Goal: Information Seeking & Learning: Learn about a topic

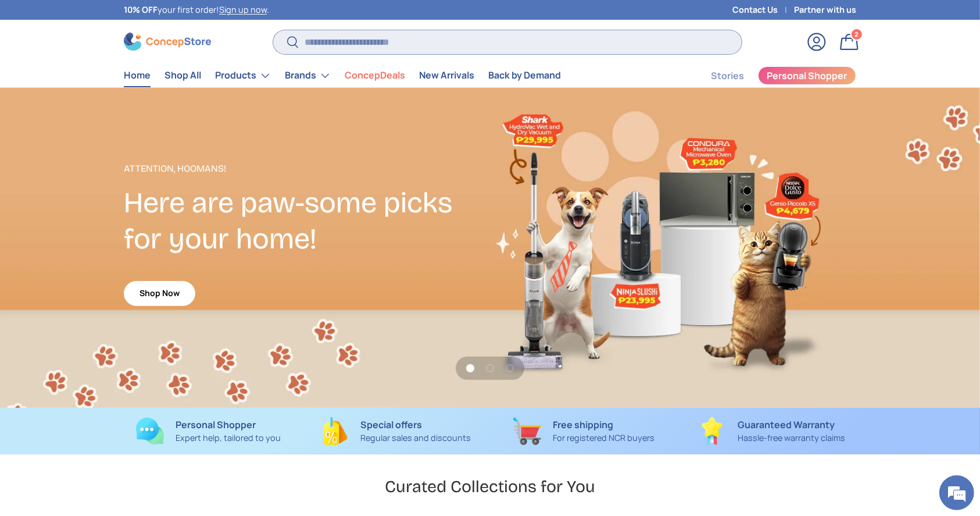
click at [413, 40] on input "Search" at bounding box center [507, 42] width 469 height 24
click at [37, 49] on store-header "Search Search Reset Log in Bag 2 2 items Menu Home Shop All Products Back Produ…" at bounding box center [490, 54] width 980 height 68
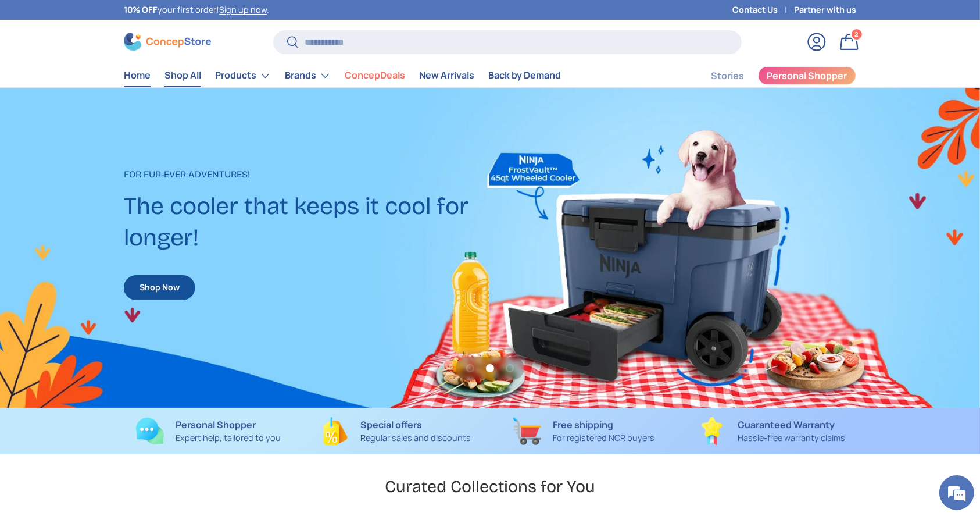
click at [169, 75] on link "Shop All" at bounding box center [183, 75] width 37 height 23
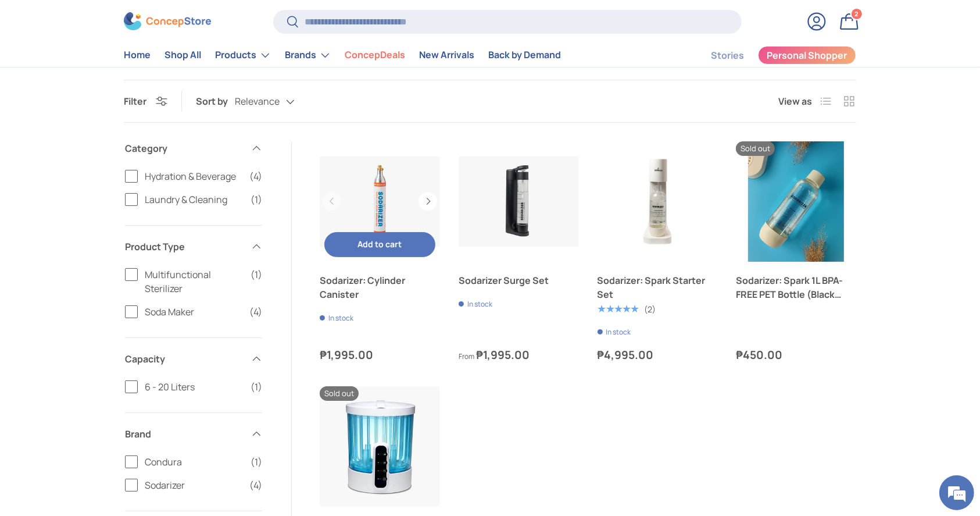
click at [377, 196] on link "Sodarizer: Cylinder Canister" at bounding box center [380, 201] width 120 height 120
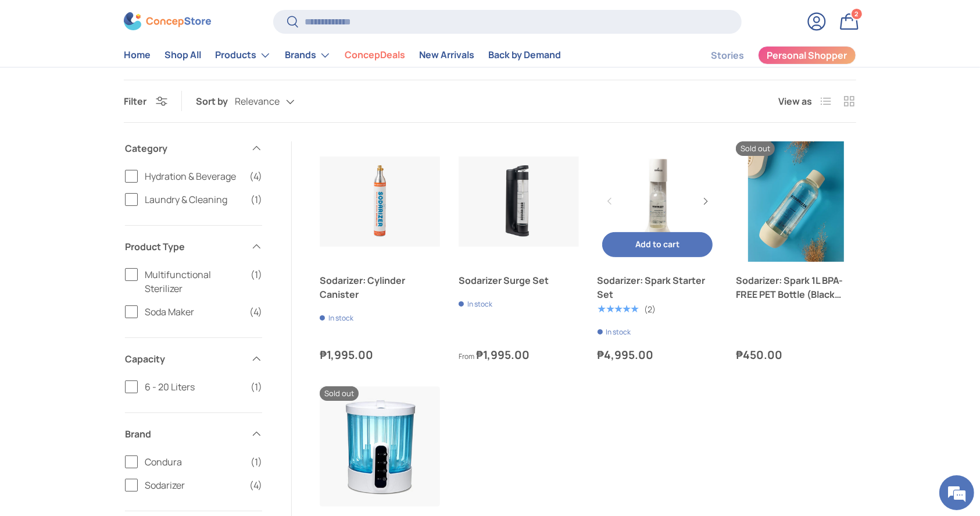
click at [664, 188] on link "Sodarizer: Spark Starter Set" at bounding box center [658, 201] width 120 height 120
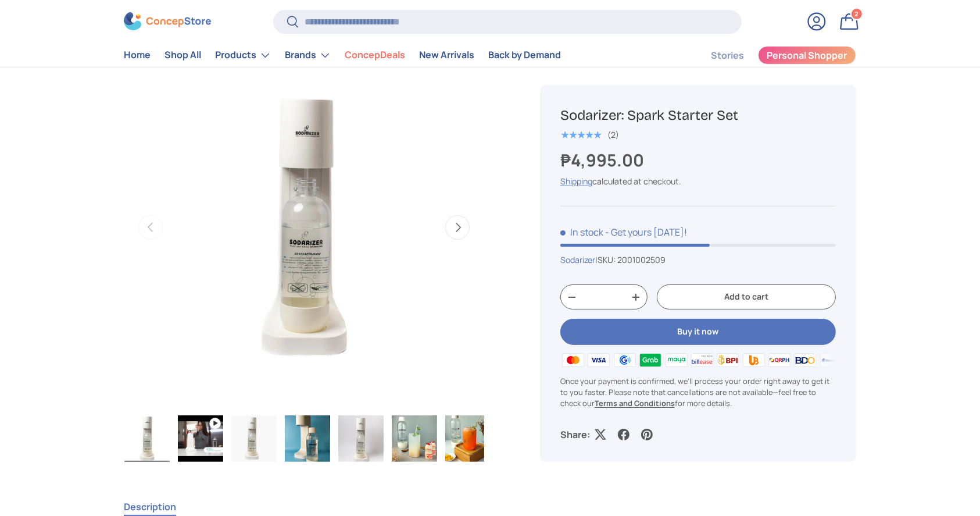
click at [460, 226] on button "Next" at bounding box center [457, 227] width 24 height 24
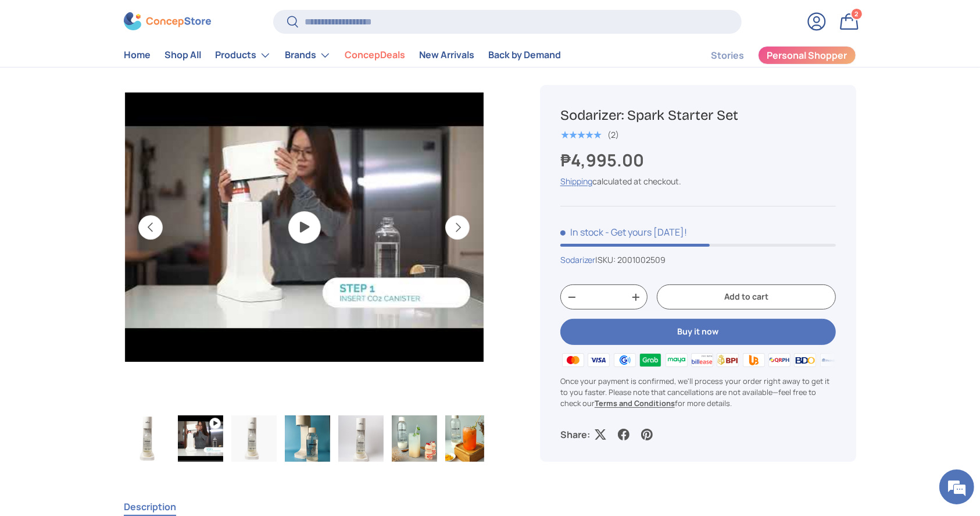
scroll to position [0, 366]
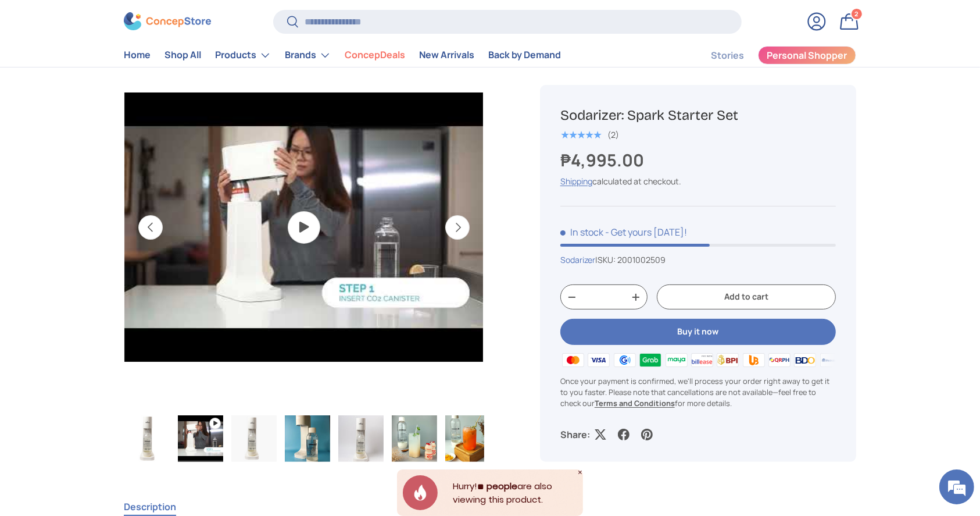
click at [319, 225] on img "Gallery Viewer" at bounding box center [303, 227] width 359 height 359
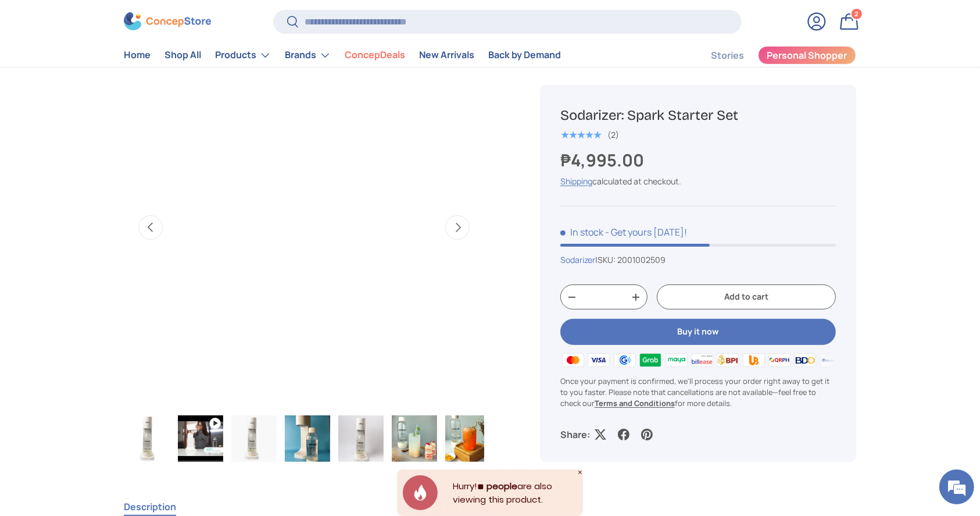
scroll to position [0, 0]
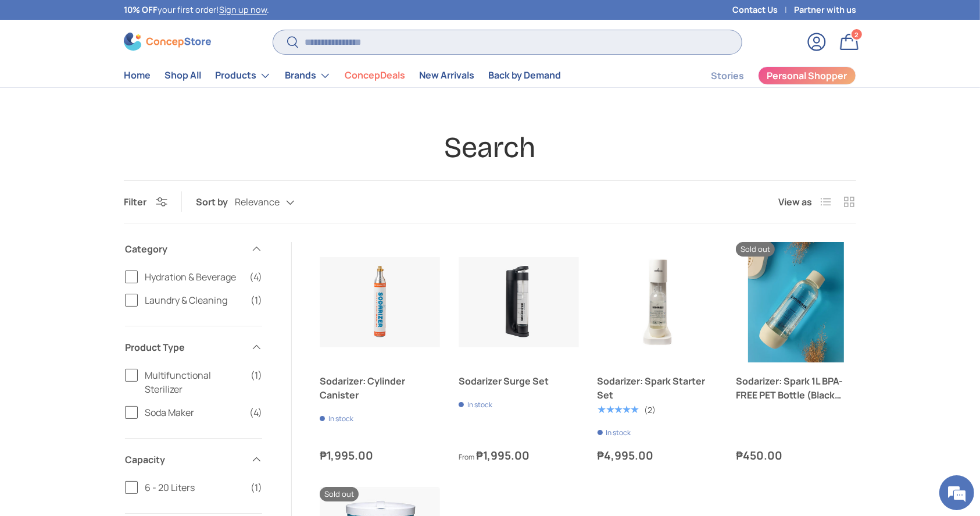
click at [322, 51] on input "Search" at bounding box center [507, 42] width 469 height 24
click at [173, 67] on link "Shop All" at bounding box center [183, 75] width 37 height 23
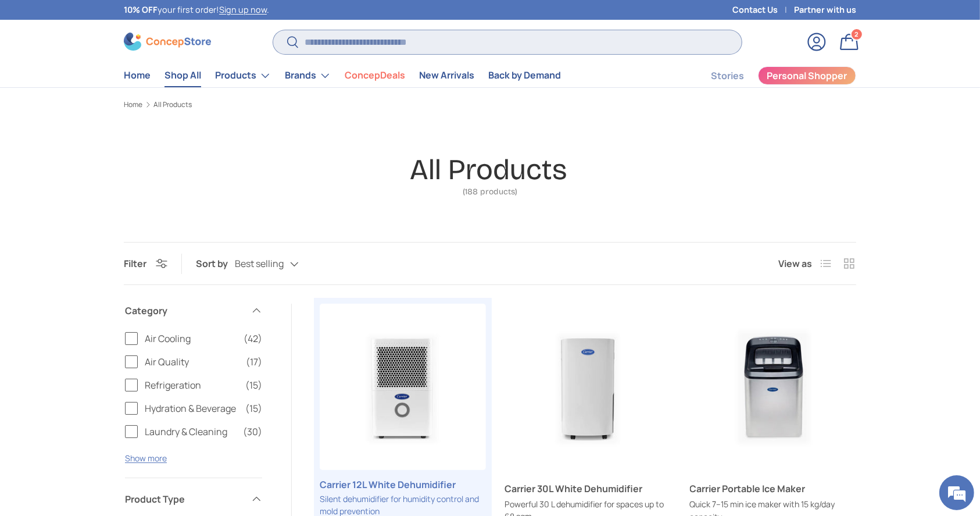
click at [530, 47] on input "Search" at bounding box center [507, 42] width 469 height 24
type input "*****"
click at [273, 29] on button "Search" at bounding box center [286, 42] width 26 height 27
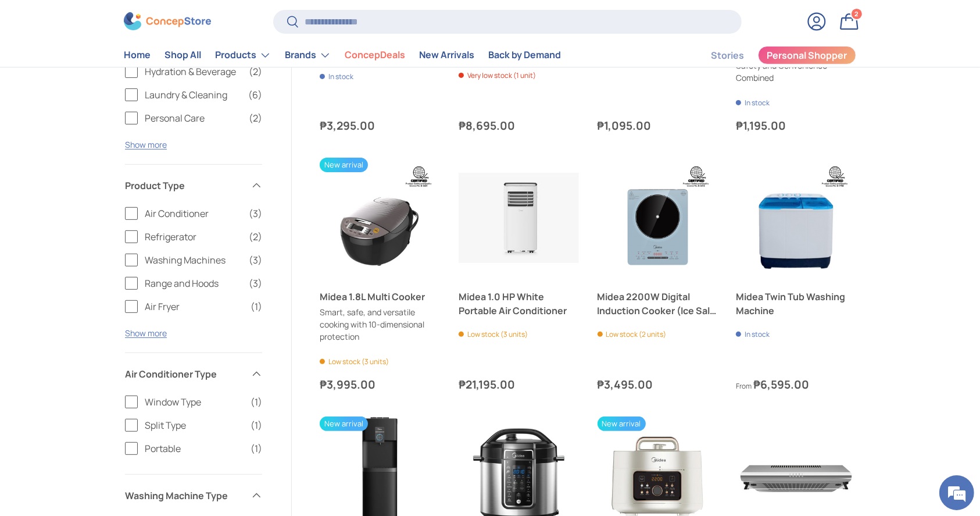
scroll to position [9, 0]
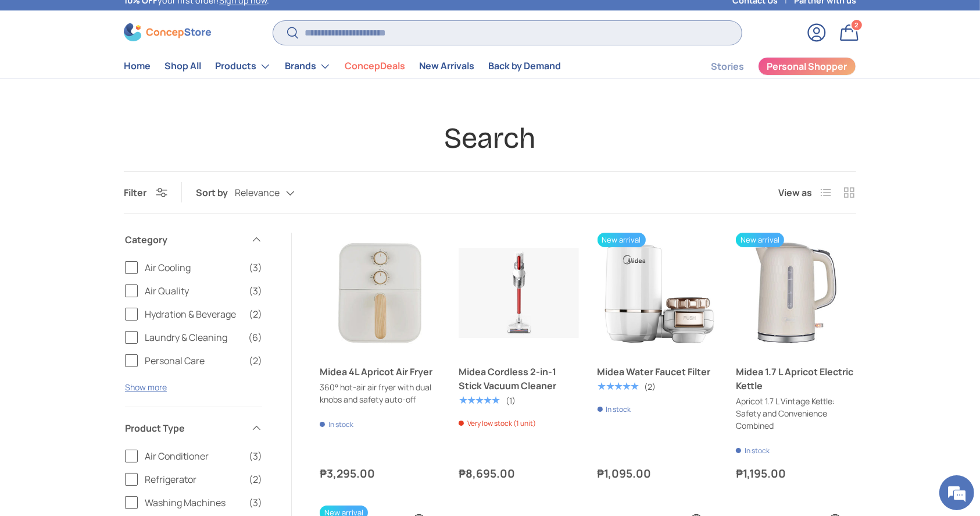
click at [406, 32] on input "Search" at bounding box center [507, 33] width 469 height 24
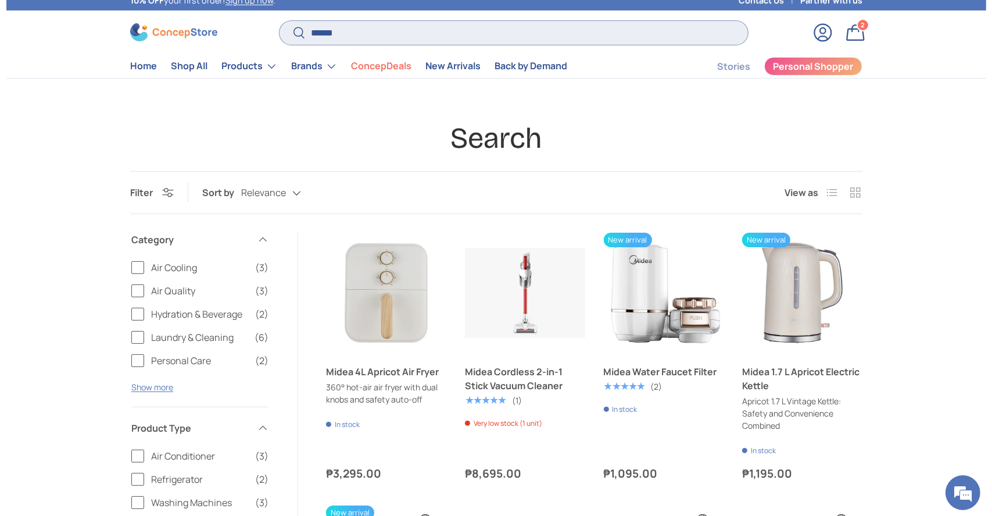
scroll to position [0, 0]
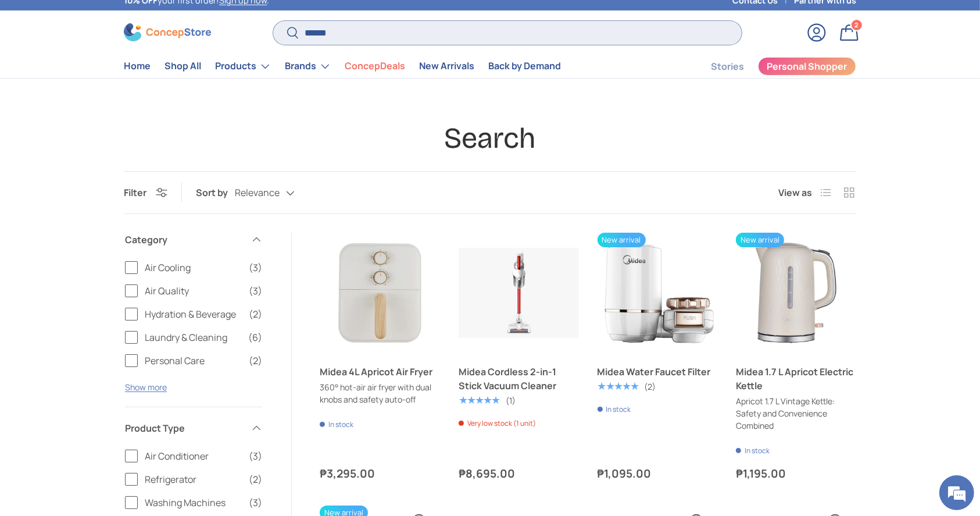
type input "*****"
click at [273, 20] on button "Search" at bounding box center [286, 33] width 26 height 27
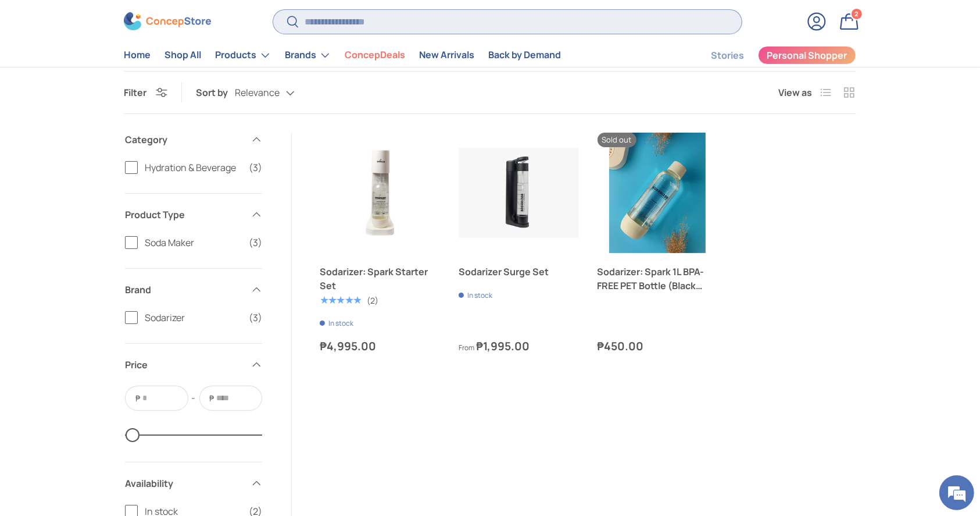
click at [362, 16] on input "Search" at bounding box center [507, 22] width 469 height 24
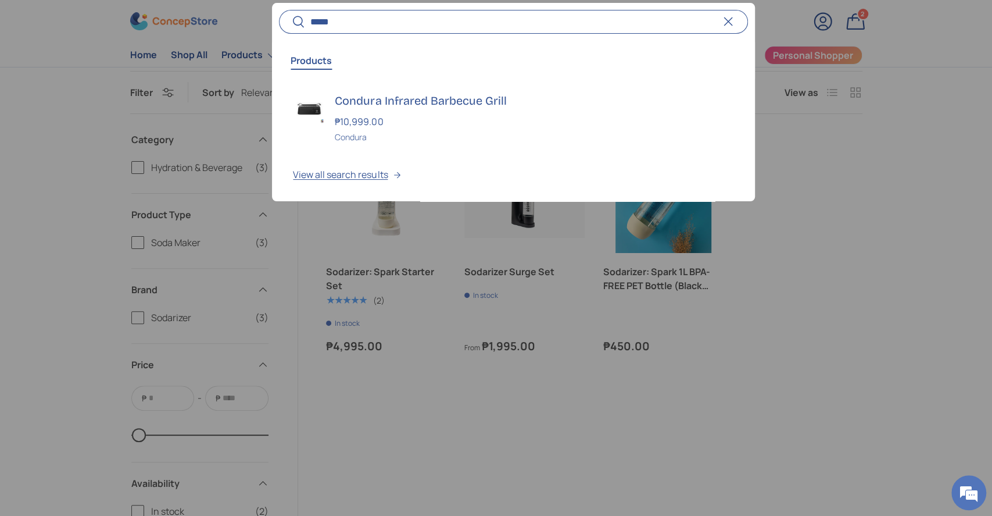
type input "*****"
drag, startPoint x: 335, startPoint y: 15, endPoint x: 293, endPoint y: 14, distance: 42.5
click at [293, 14] on search-form "***** Search Reset" at bounding box center [513, 22] width 469 height 24
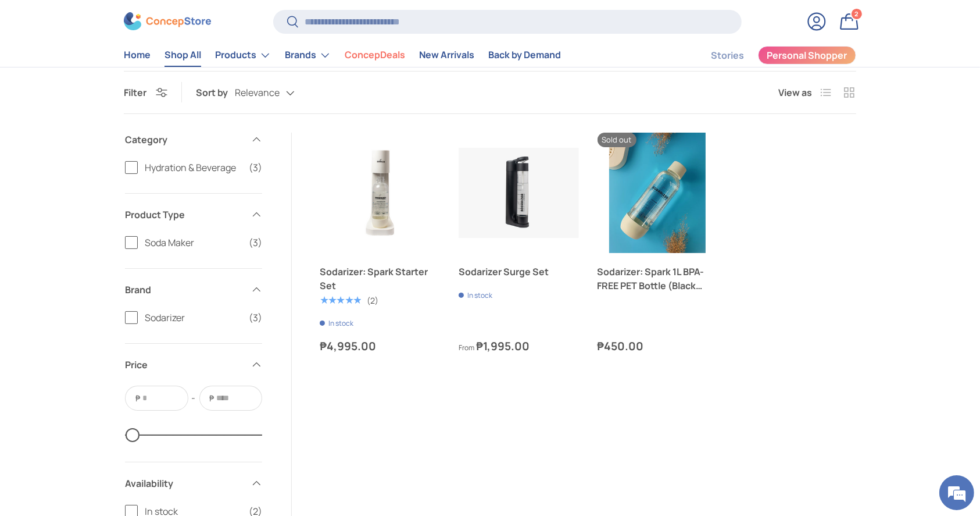
click at [165, 63] on link "Shop All" at bounding box center [183, 55] width 37 height 23
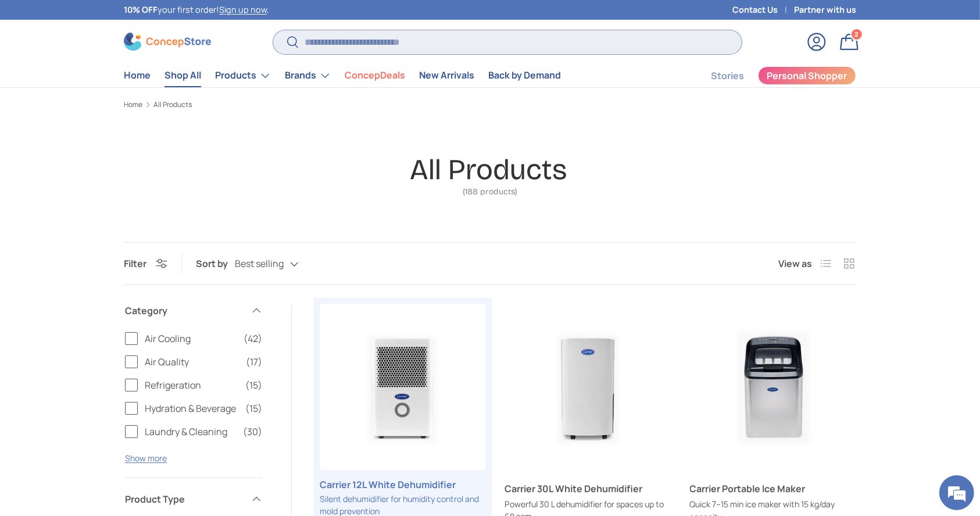
click at [377, 48] on input "Search" at bounding box center [507, 42] width 469 height 24
type input "**********"
click at [273, 29] on button "Search" at bounding box center [286, 42] width 26 height 27
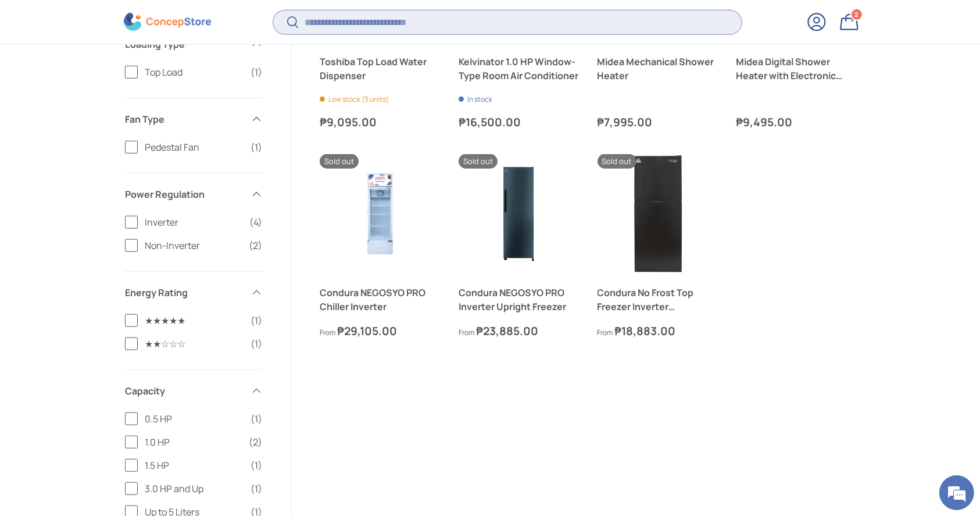
click at [449, 17] on input "Search" at bounding box center [507, 22] width 469 height 24
type input "******"
click at [273, 9] on button "Search" at bounding box center [286, 22] width 26 height 27
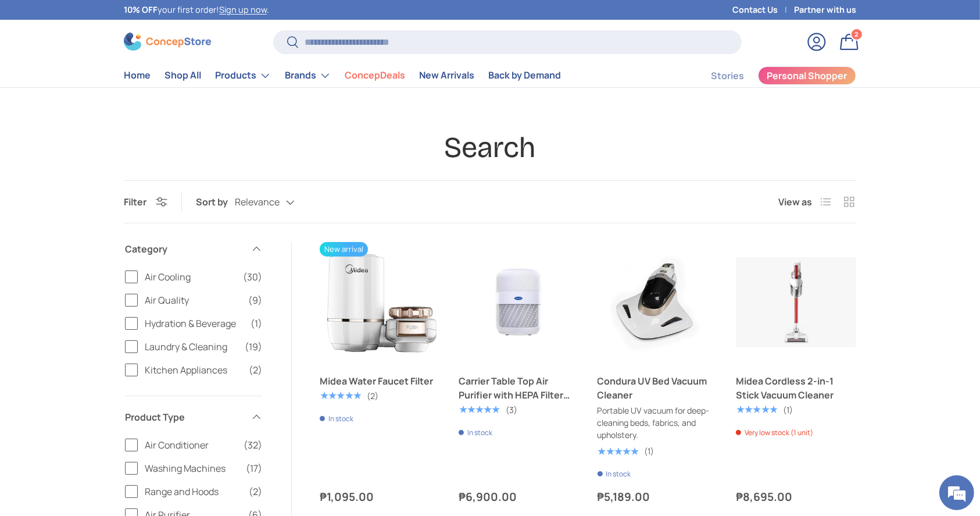
click at [180, 24] on store-header "Search Search Reset Log in Bag 2 2 items Menu Home Shop All Products Back Produ…" at bounding box center [490, 54] width 980 height 68
click at [187, 33] on img at bounding box center [167, 42] width 87 height 18
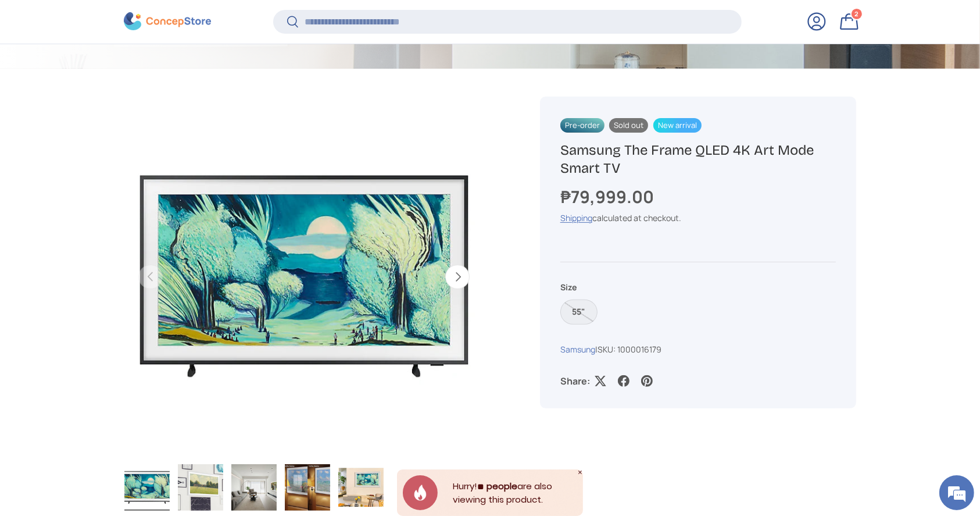
scroll to position [344, 0]
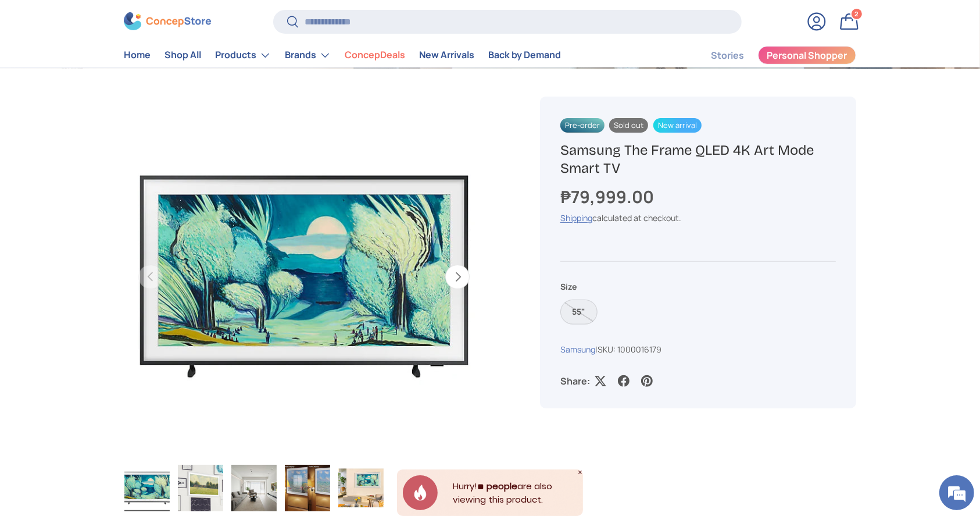
click at [580, 308] on label "55"" at bounding box center [578, 311] width 37 height 25
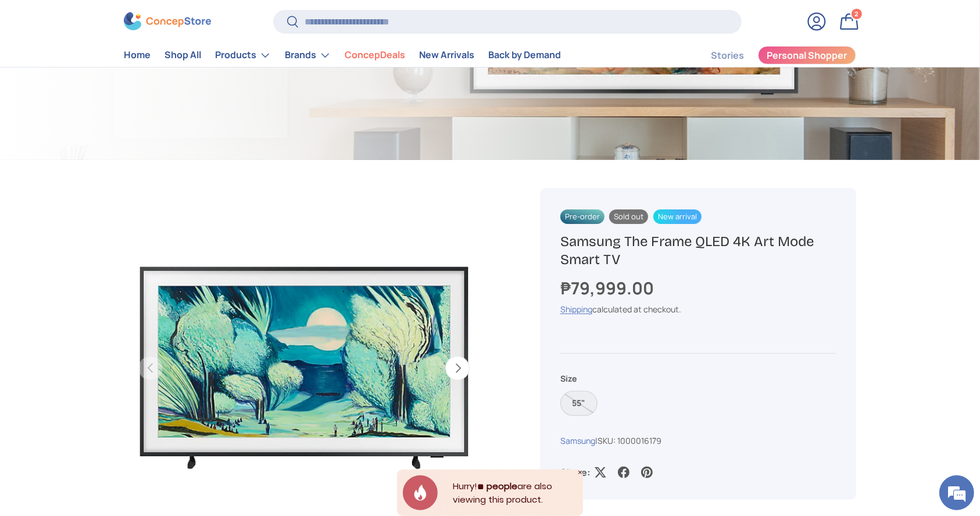
scroll to position [0, 0]
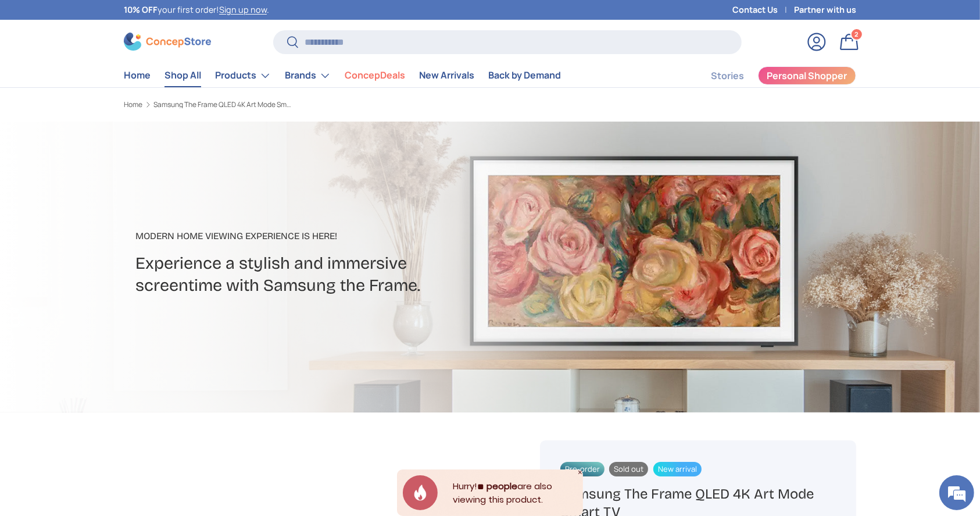
click at [190, 74] on link "Shop All" at bounding box center [183, 75] width 37 height 23
click at [180, 80] on link "Shop All" at bounding box center [183, 75] width 37 height 23
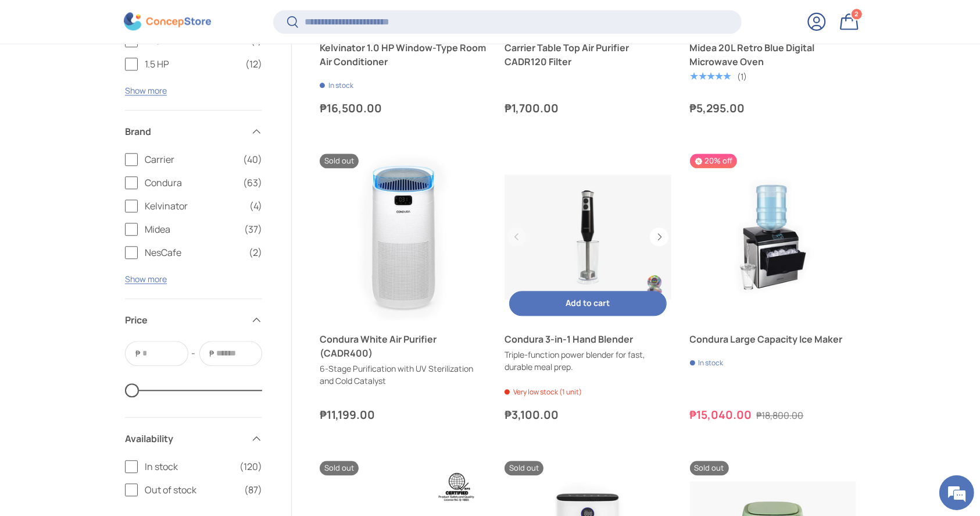
scroll to position [2841, 0]
